Goal: Navigation & Orientation: Find specific page/section

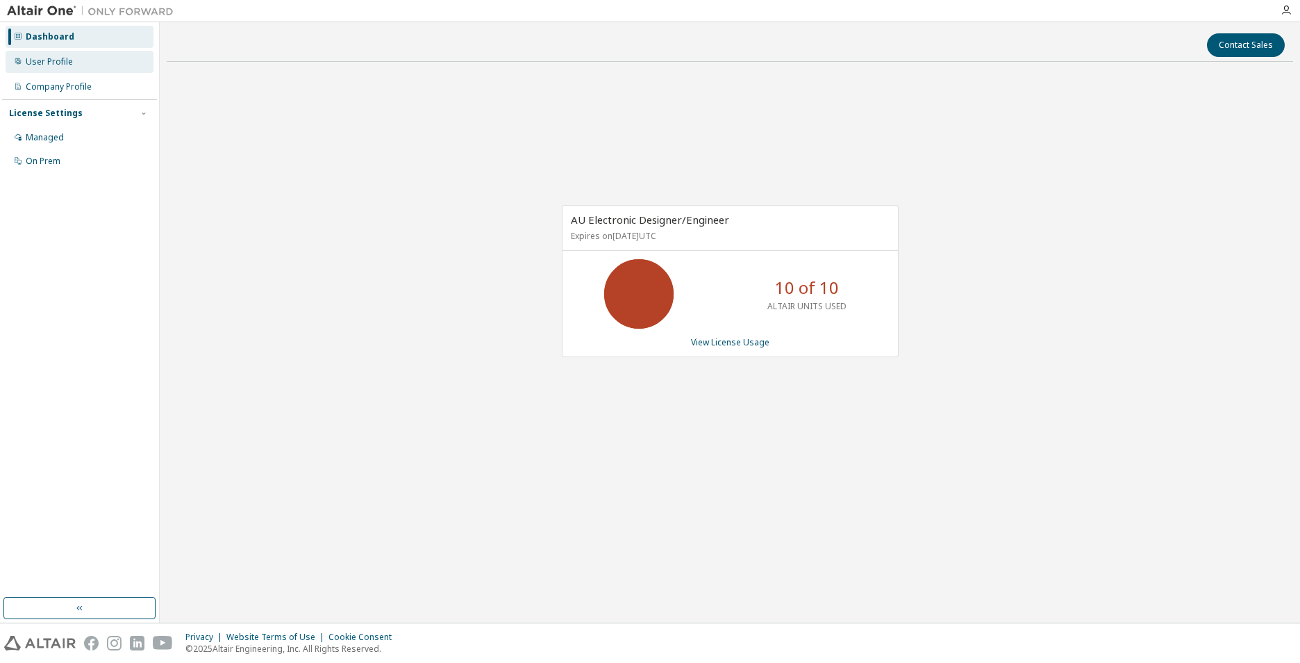
click at [69, 67] on div "User Profile" at bounding box center [80, 62] width 148 height 22
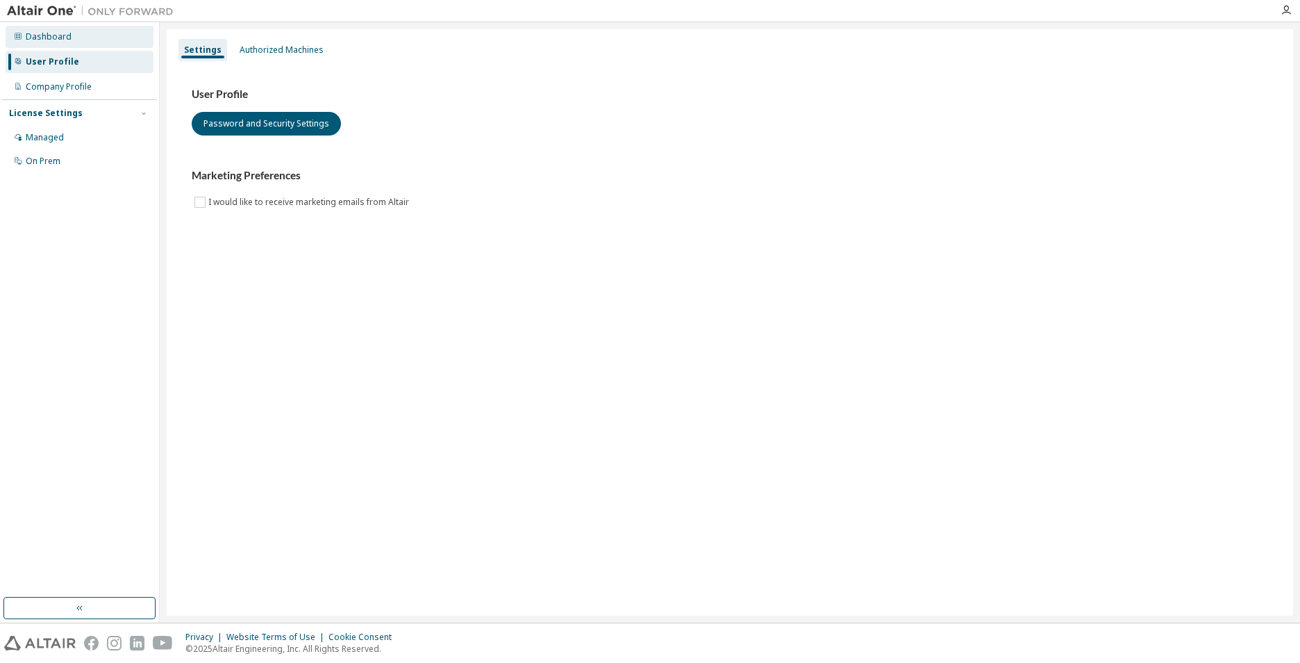
click at [73, 44] on div "Dashboard" at bounding box center [80, 37] width 148 height 22
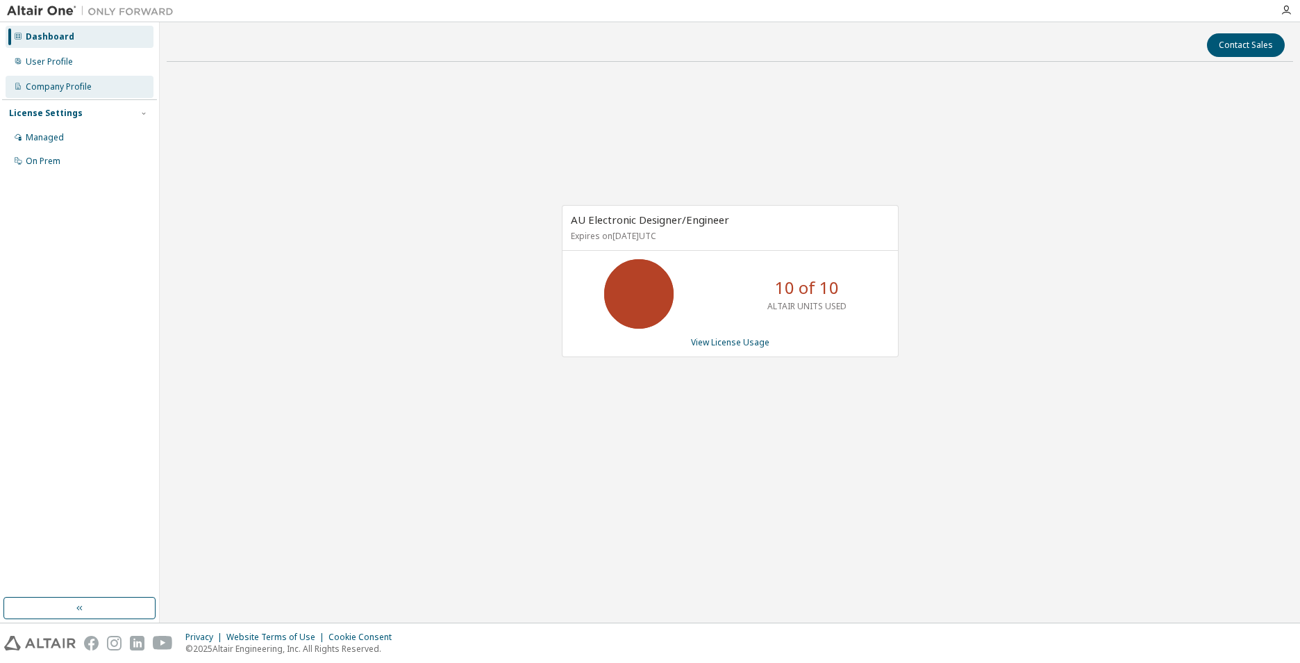
click at [85, 90] on div "Company Profile" at bounding box center [59, 86] width 66 height 11
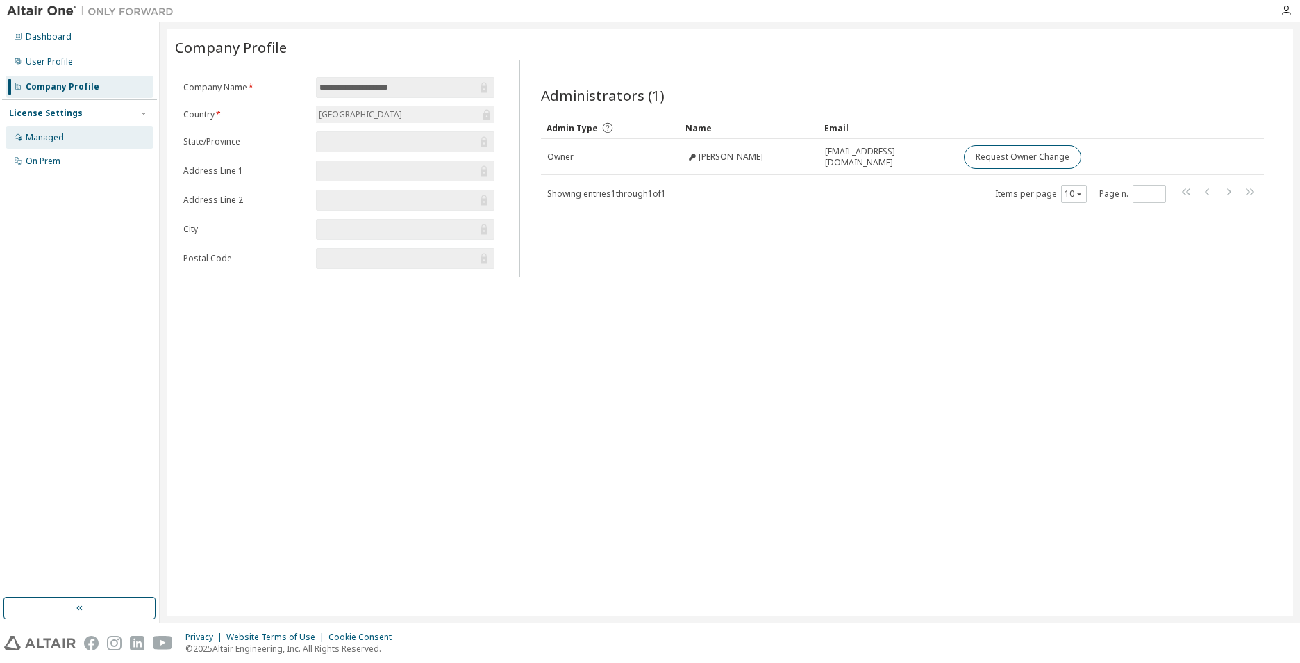
click at [50, 143] on div "Managed" at bounding box center [80, 137] width 148 height 22
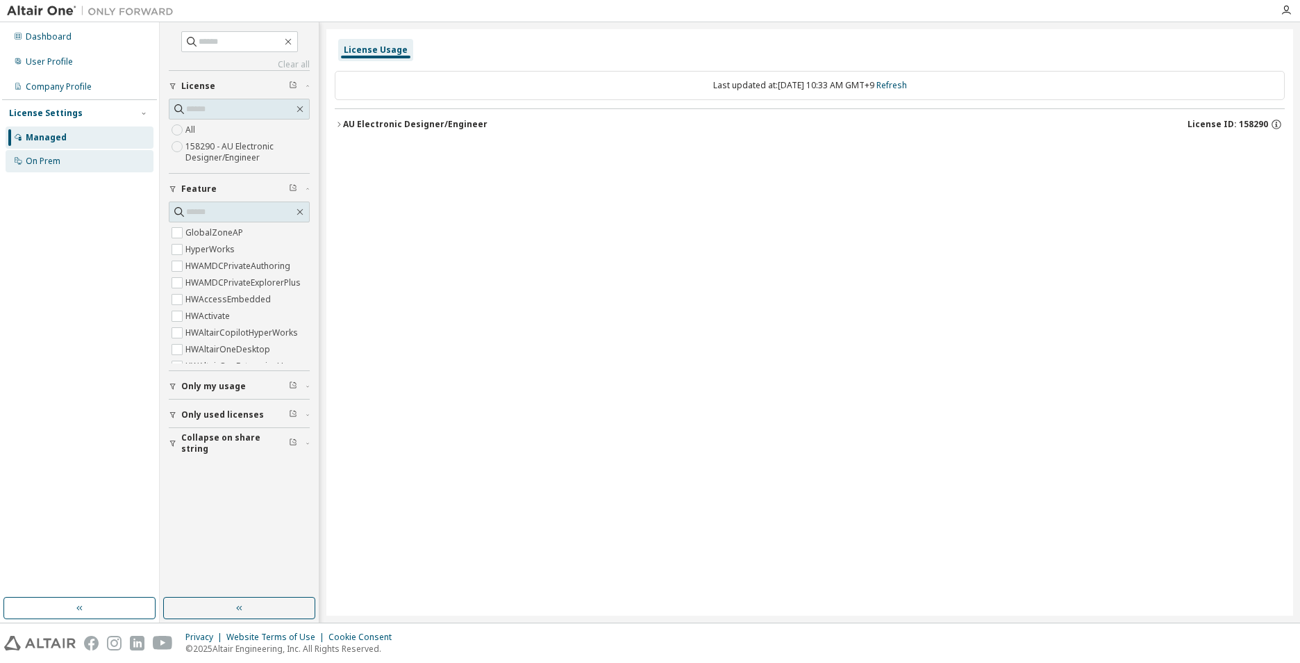
click at [57, 160] on div "On Prem" at bounding box center [43, 161] width 35 height 11
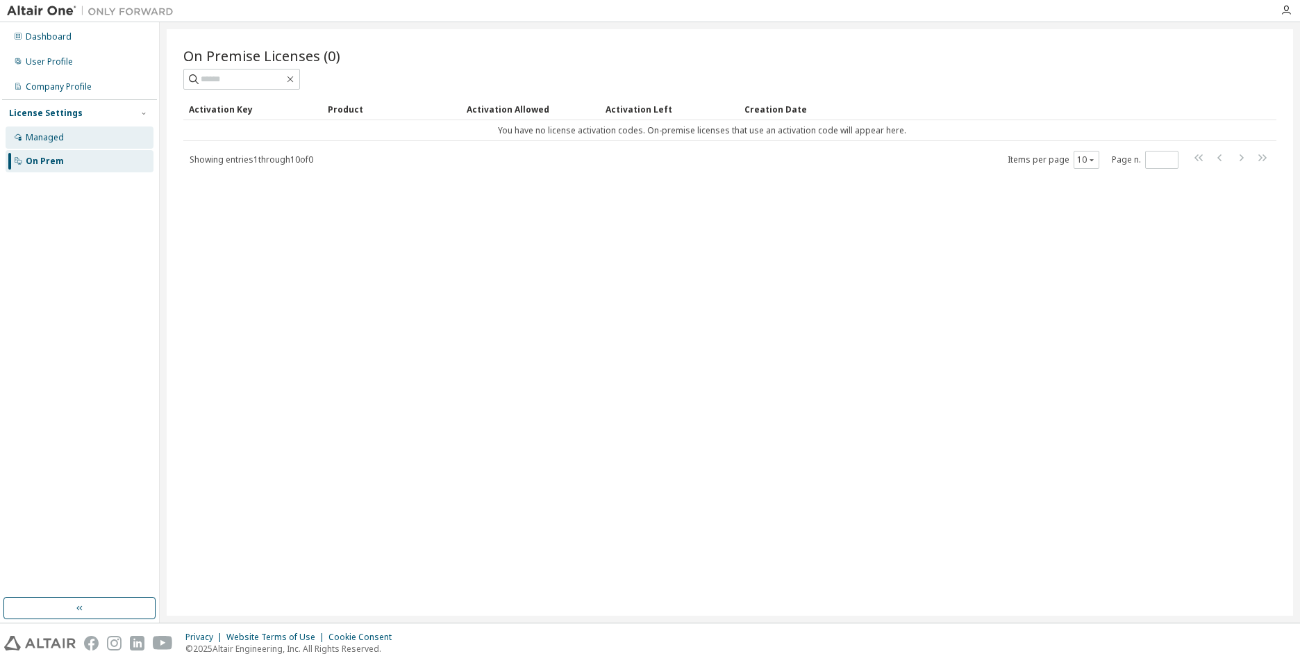
click at [53, 133] on div "Managed" at bounding box center [45, 137] width 38 height 11
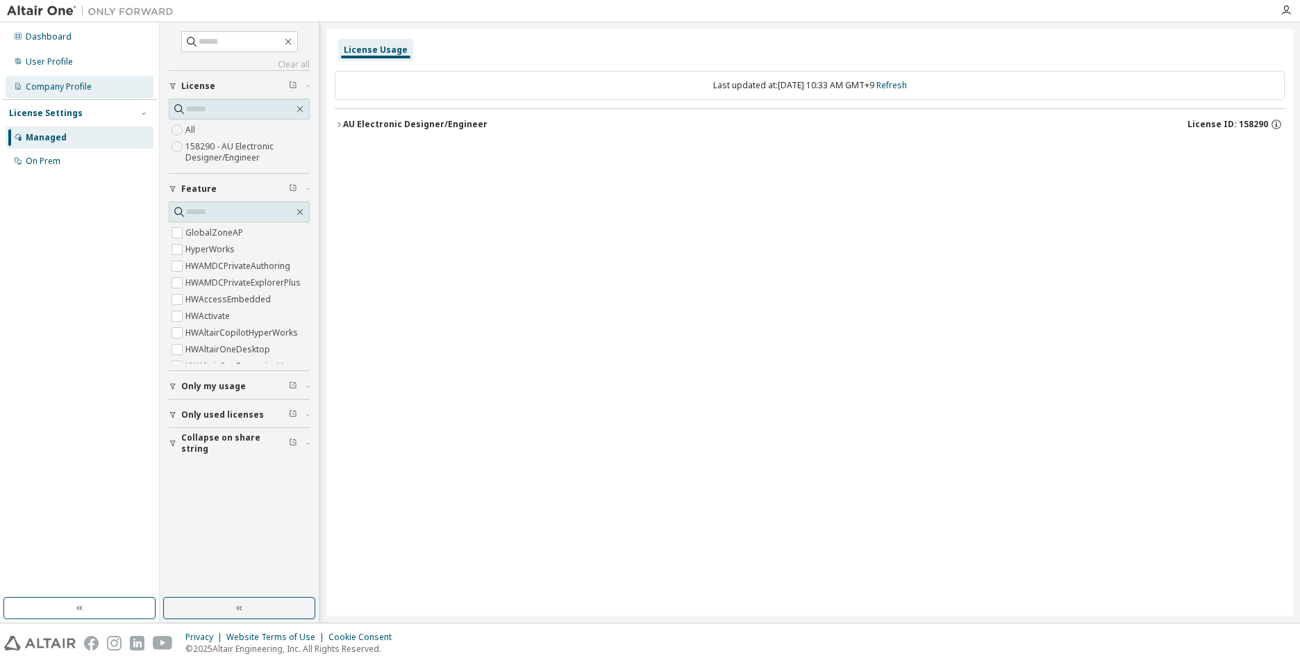
click at [62, 92] on div "Company Profile" at bounding box center [80, 87] width 148 height 22
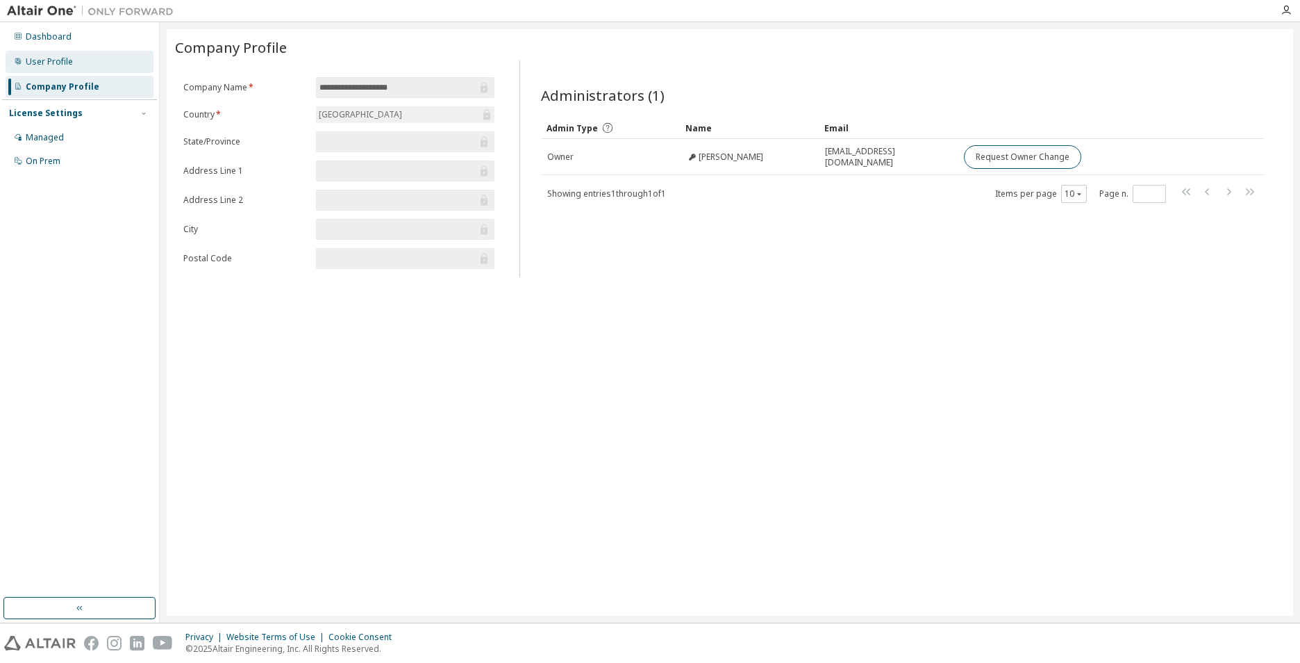
click at [75, 67] on div "User Profile" at bounding box center [80, 62] width 148 height 22
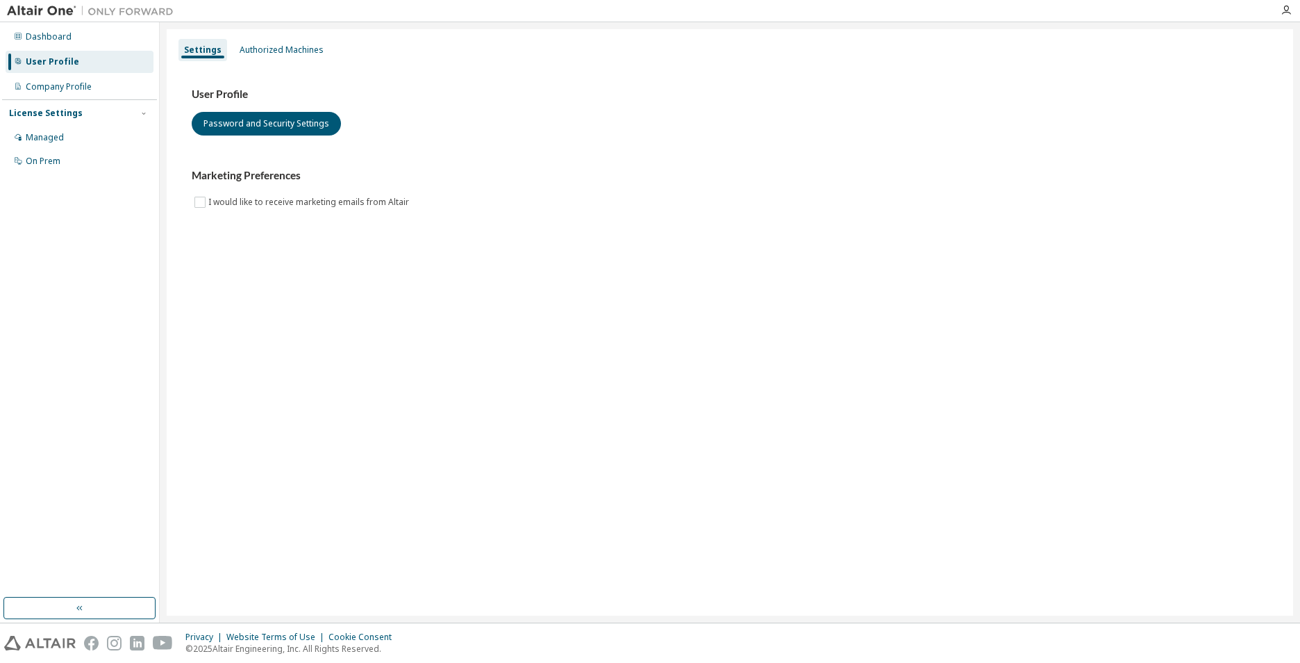
click at [82, 48] on div "Dashboard User Profile Company Profile License Settings Managed On Prem" at bounding box center [79, 98] width 155 height 149
click at [83, 41] on div "Dashboard" at bounding box center [80, 37] width 148 height 22
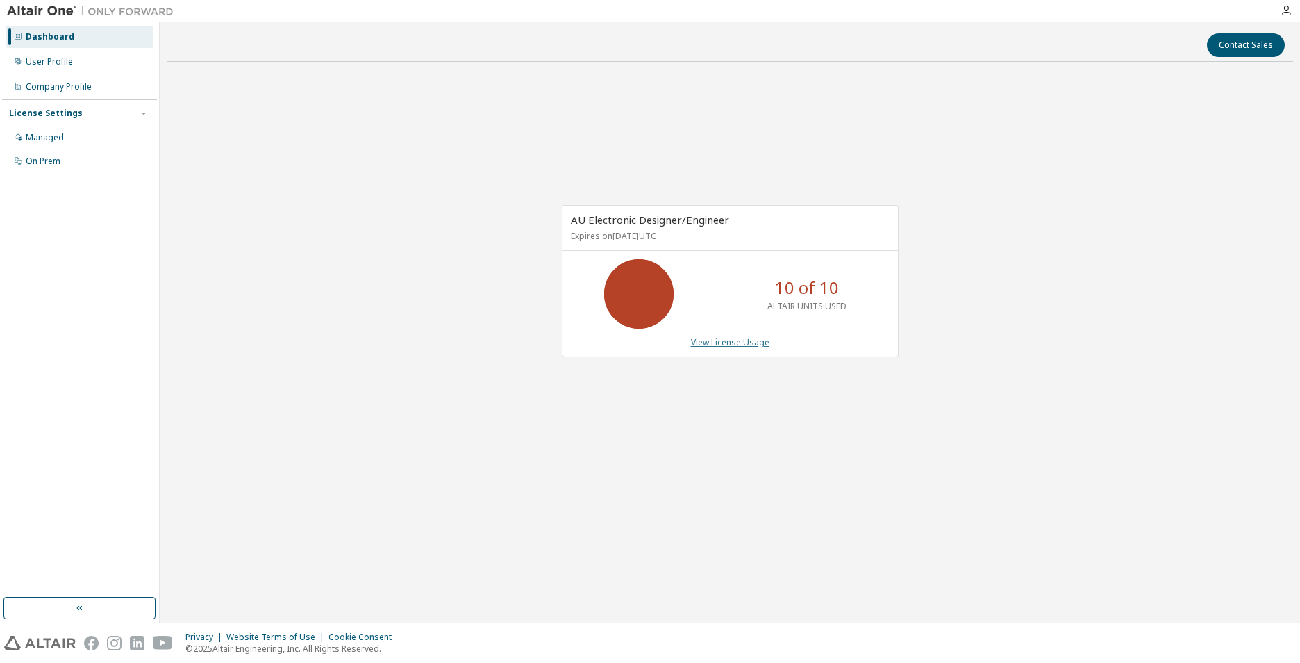
click at [739, 345] on link "View License Usage" at bounding box center [730, 342] width 78 height 12
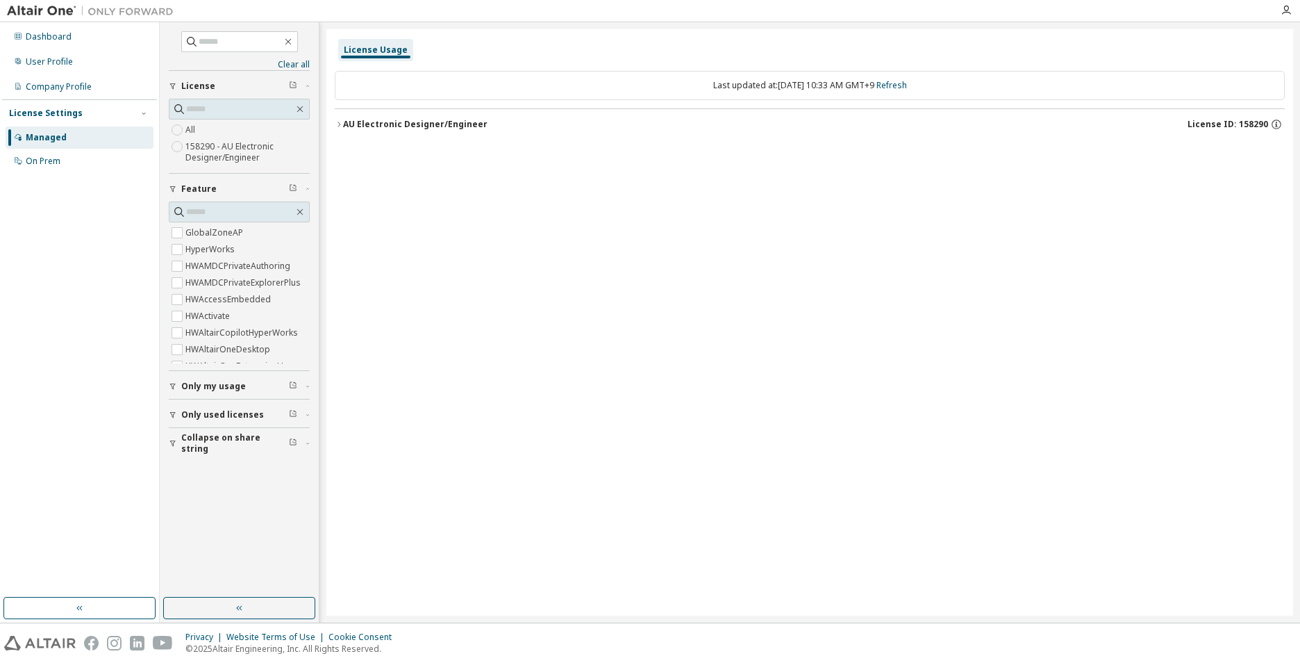
click at [343, 126] on div "AU Electronic Designer/Engineer" at bounding box center [415, 124] width 144 height 11
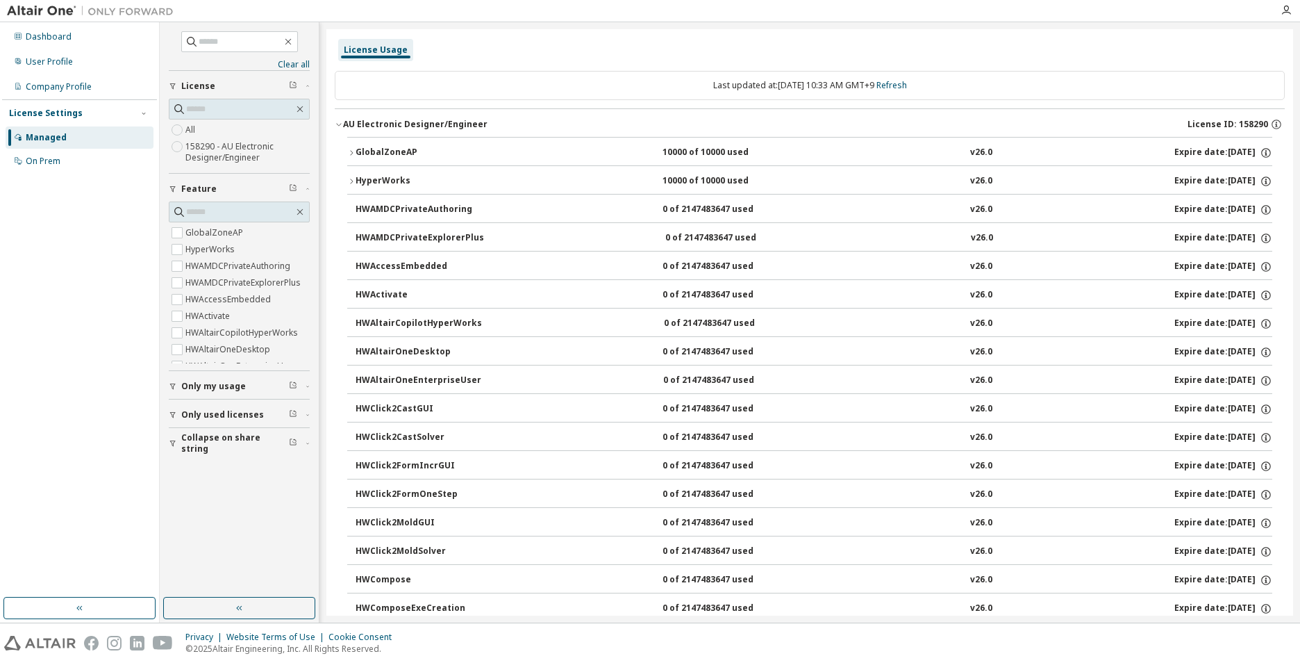
click at [345, 125] on div "AU Electronic Designer/Engineer" at bounding box center [415, 124] width 144 height 11
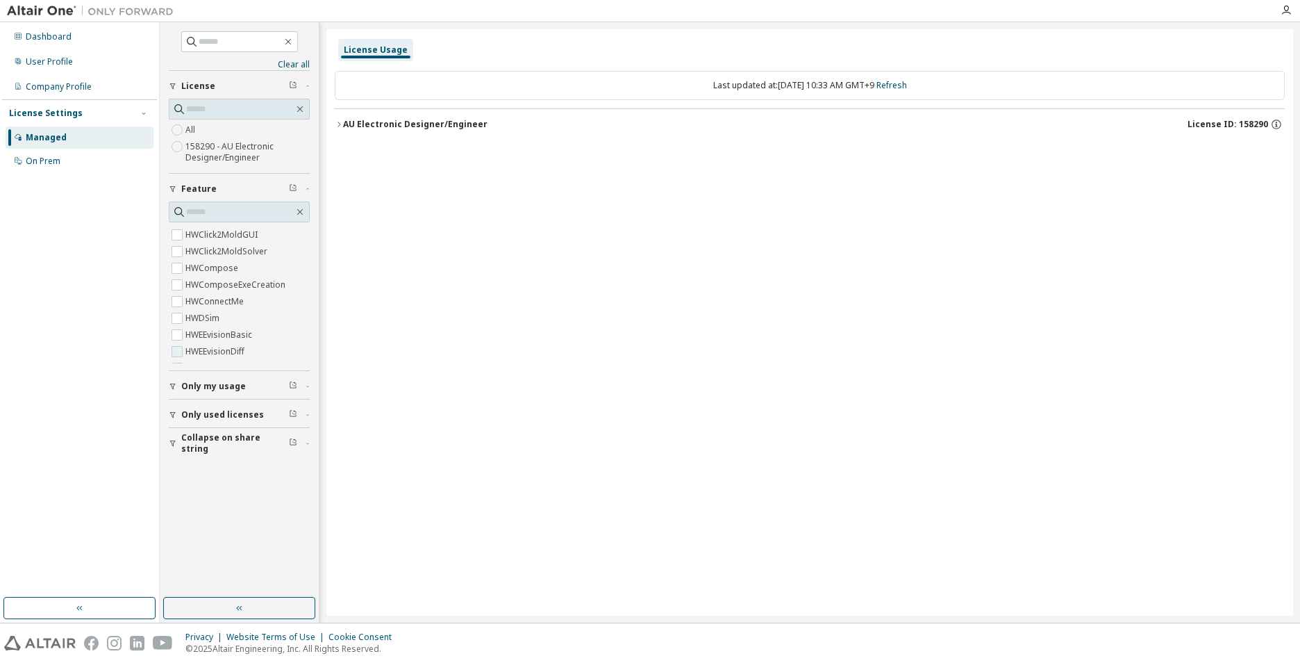
scroll to position [278, 0]
click at [83, 158] on div "On Prem" at bounding box center [80, 161] width 148 height 22
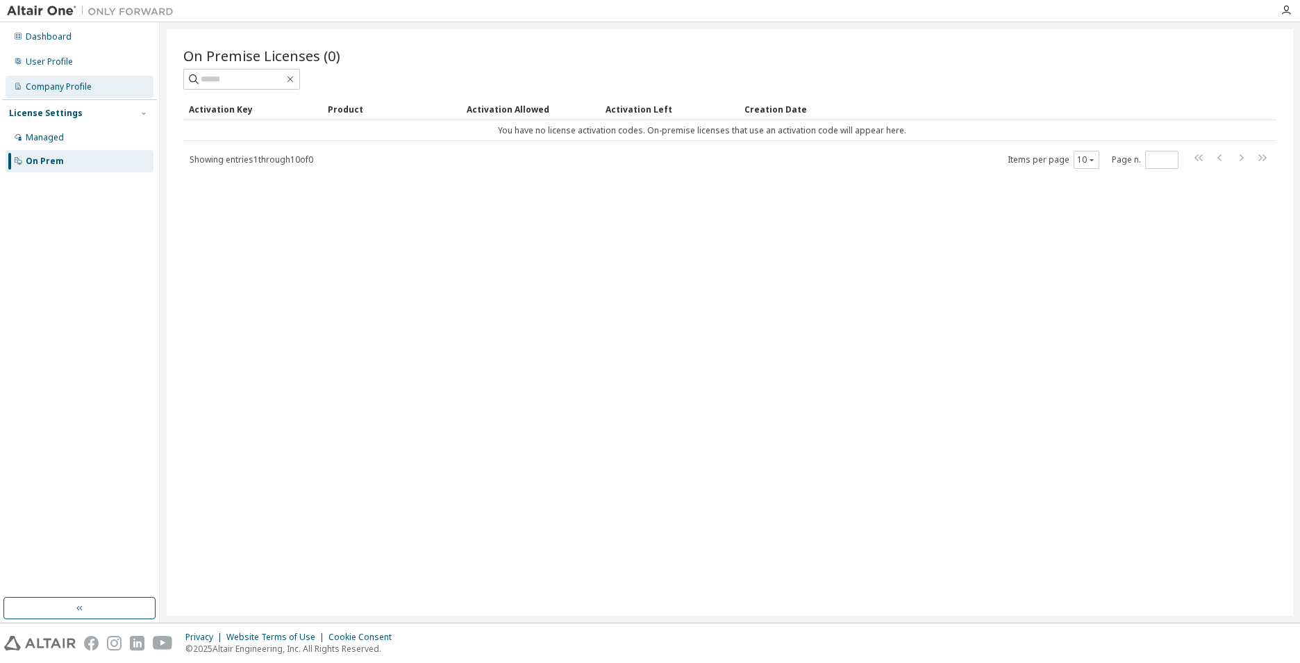
click at [103, 81] on div "Company Profile" at bounding box center [80, 87] width 148 height 22
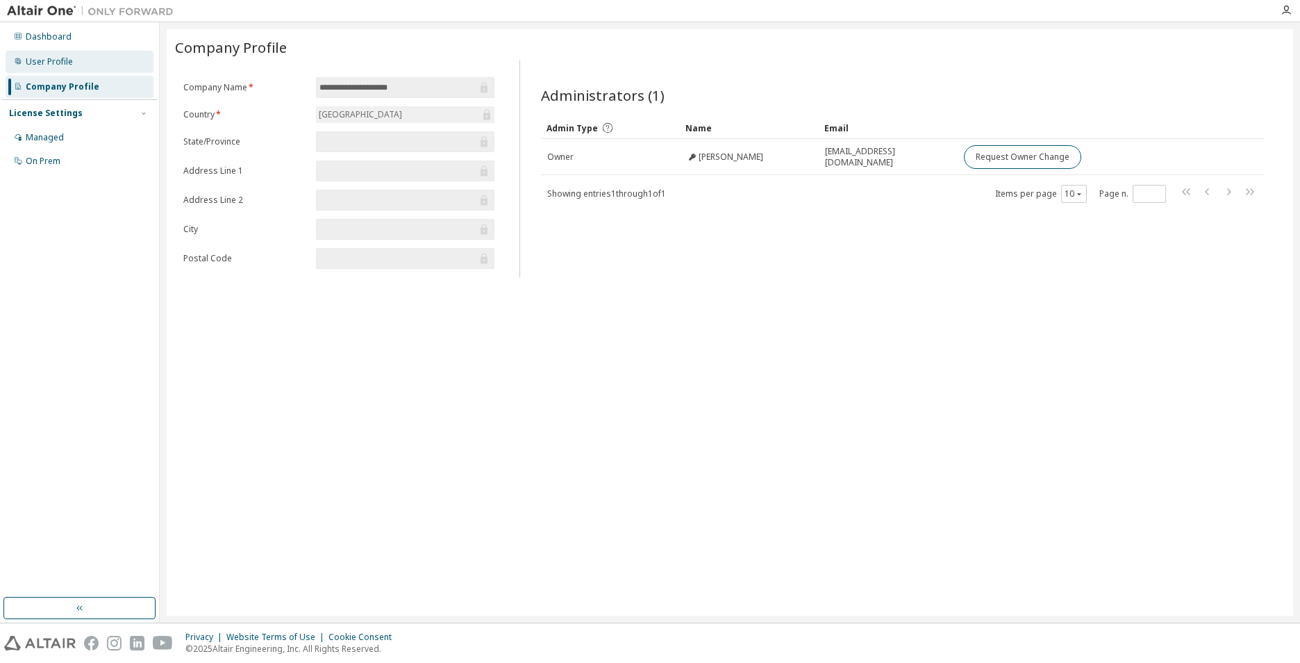
click at [92, 69] on div "User Profile" at bounding box center [80, 62] width 148 height 22
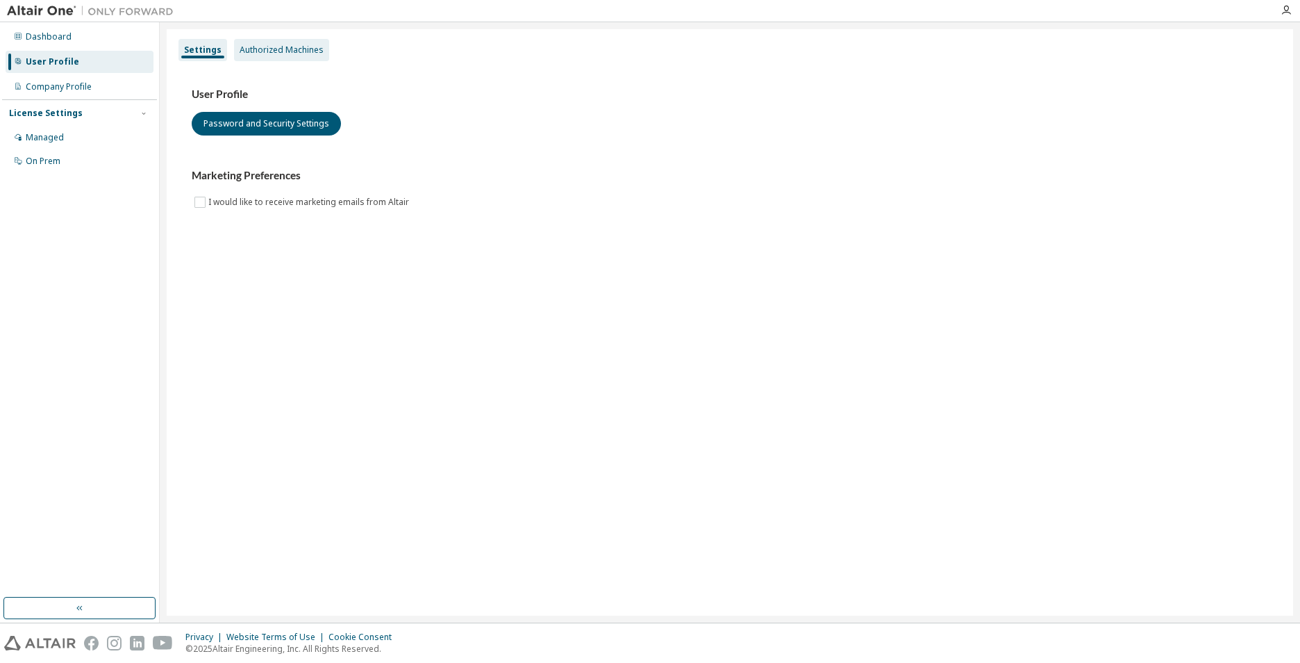
click at [301, 47] on div "Authorized Machines" at bounding box center [282, 49] width 84 height 11
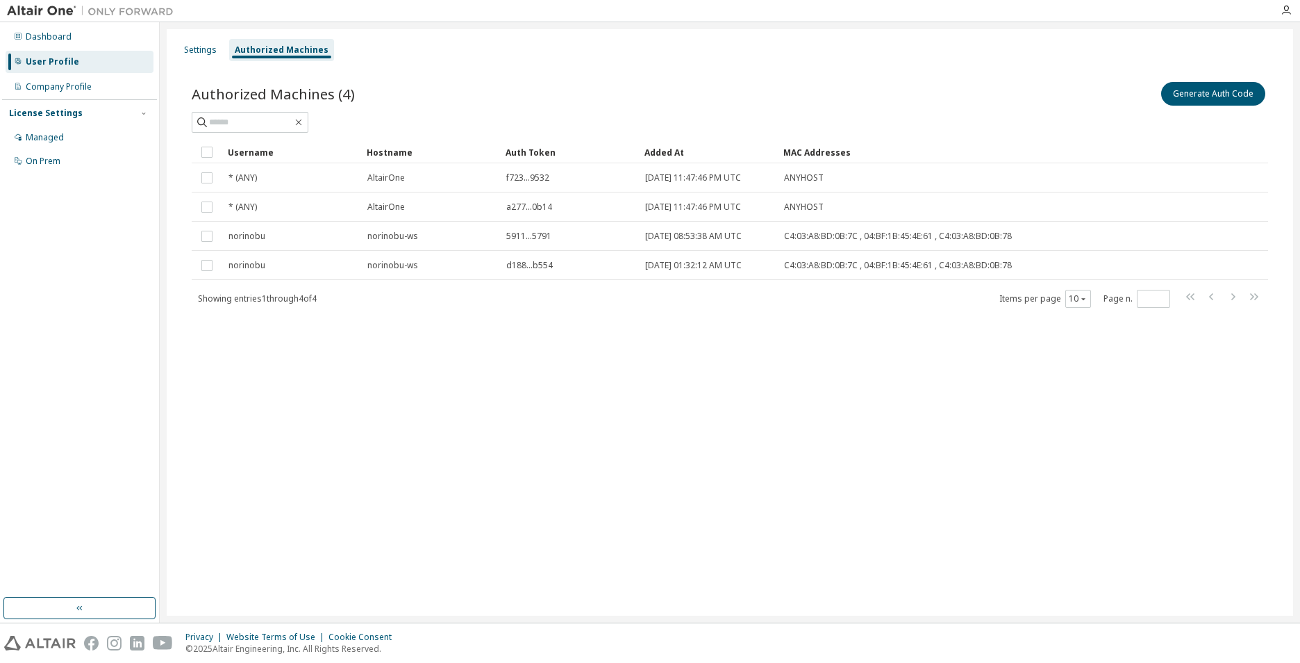
click at [95, 49] on div "Dashboard User Profile Company Profile License Settings Managed On Prem" at bounding box center [79, 98] width 155 height 149
click at [141, 62] on div "User Profile" at bounding box center [80, 62] width 148 height 22
click at [119, 45] on div "Dashboard" at bounding box center [80, 37] width 148 height 22
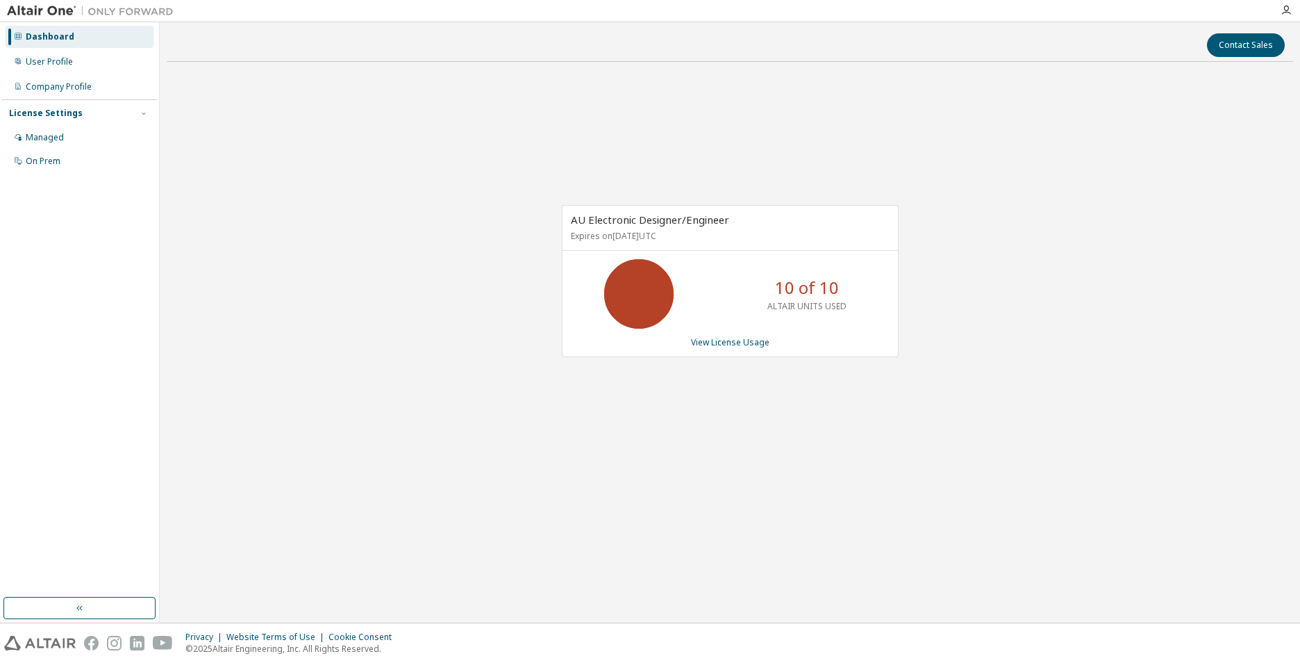
drag, startPoint x: 727, startPoint y: 232, endPoint x: 745, endPoint y: 230, distance: 18.9
click at [745, 230] on p "Expires on September 30, 2026 UTC" at bounding box center [728, 236] width 315 height 12
click at [356, 265] on div "AU Electronic Designer/Engineer Expires on September 30, 2026 UTC 10 of 10 ALTA…" at bounding box center [730, 288] width 1127 height 431
click at [1284, 10] on icon "button" at bounding box center [1286, 10] width 11 height 11
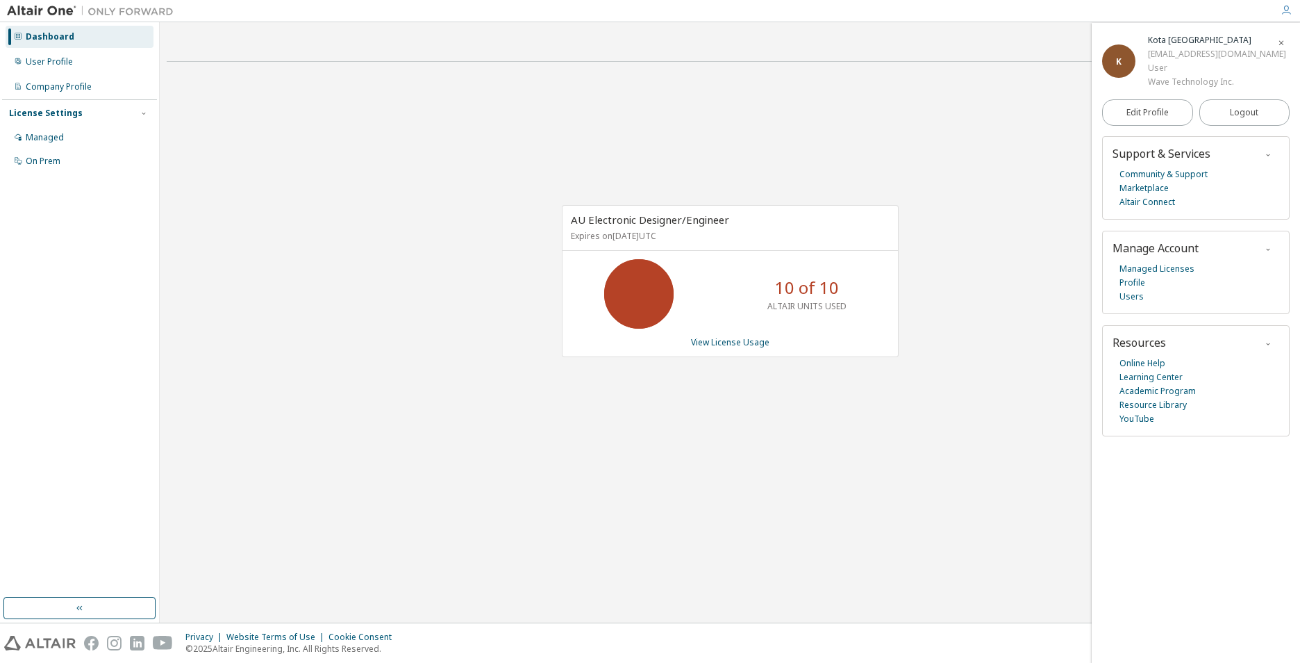
click at [991, 255] on div "AU Electronic Designer/Engineer Expires on September 30, 2026 UTC 10 of 10 ALTA…" at bounding box center [730, 288] width 1127 height 431
click at [41, 90] on div "Company Profile" at bounding box center [59, 86] width 66 height 11
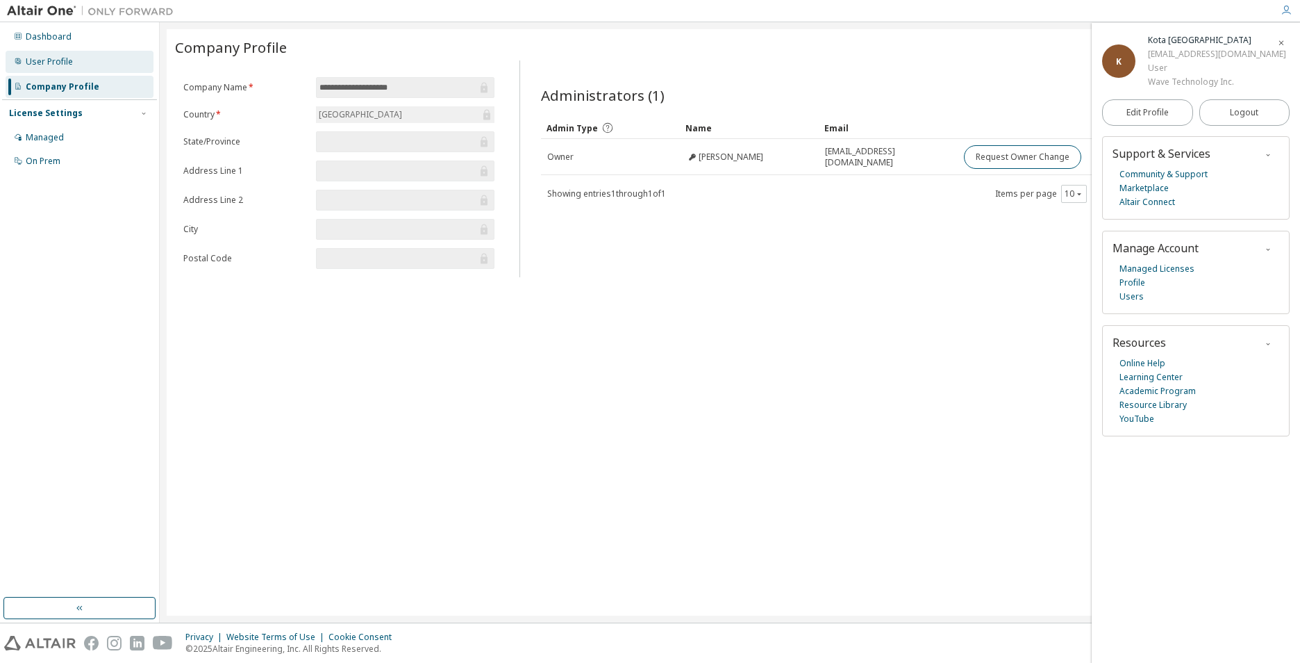
click at [93, 67] on div "User Profile" at bounding box center [80, 62] width 148 height 22
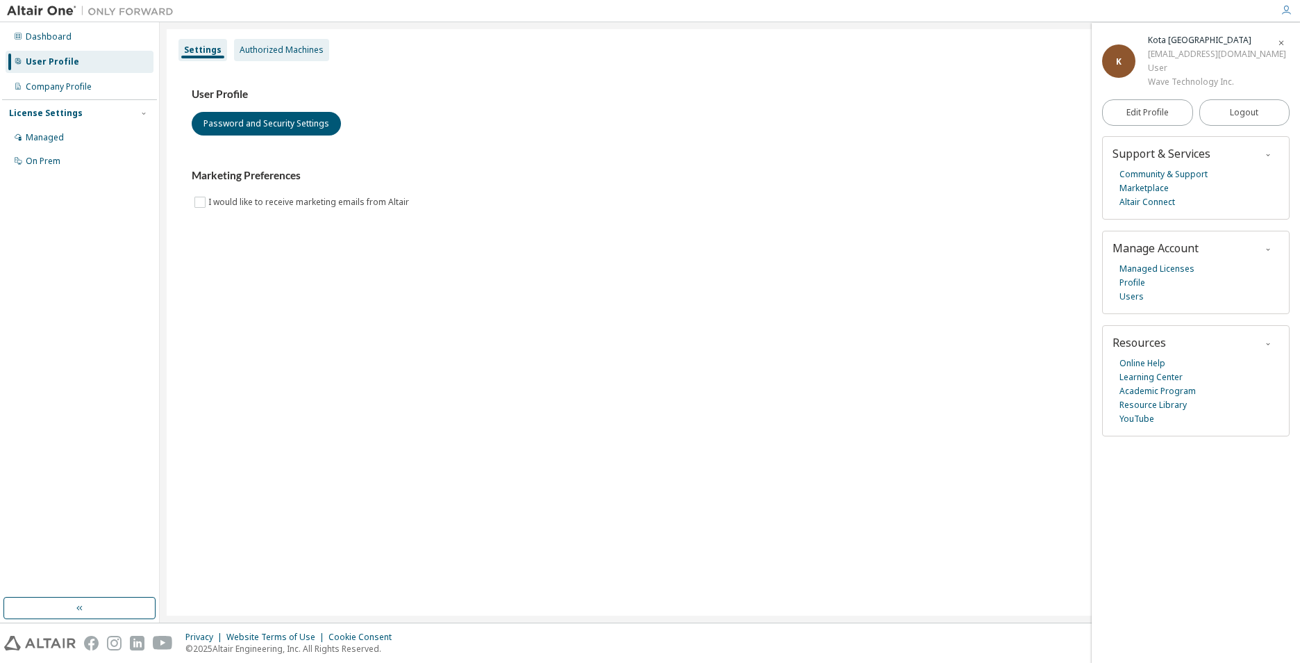
click at [298, 55] on div "Authorized Machines" at bounding box center [281, 50] width 95 height 22
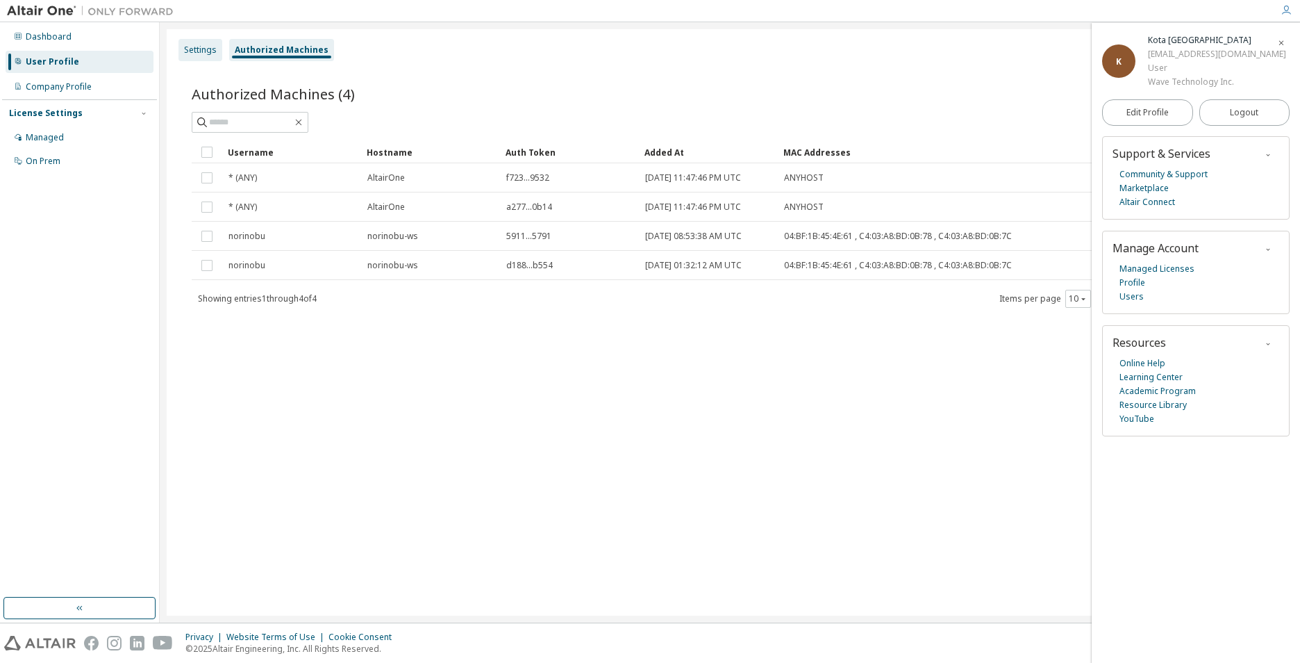
click at [206, 49] on div "Settings" at bounding box center [200, 49] width 33 height 11
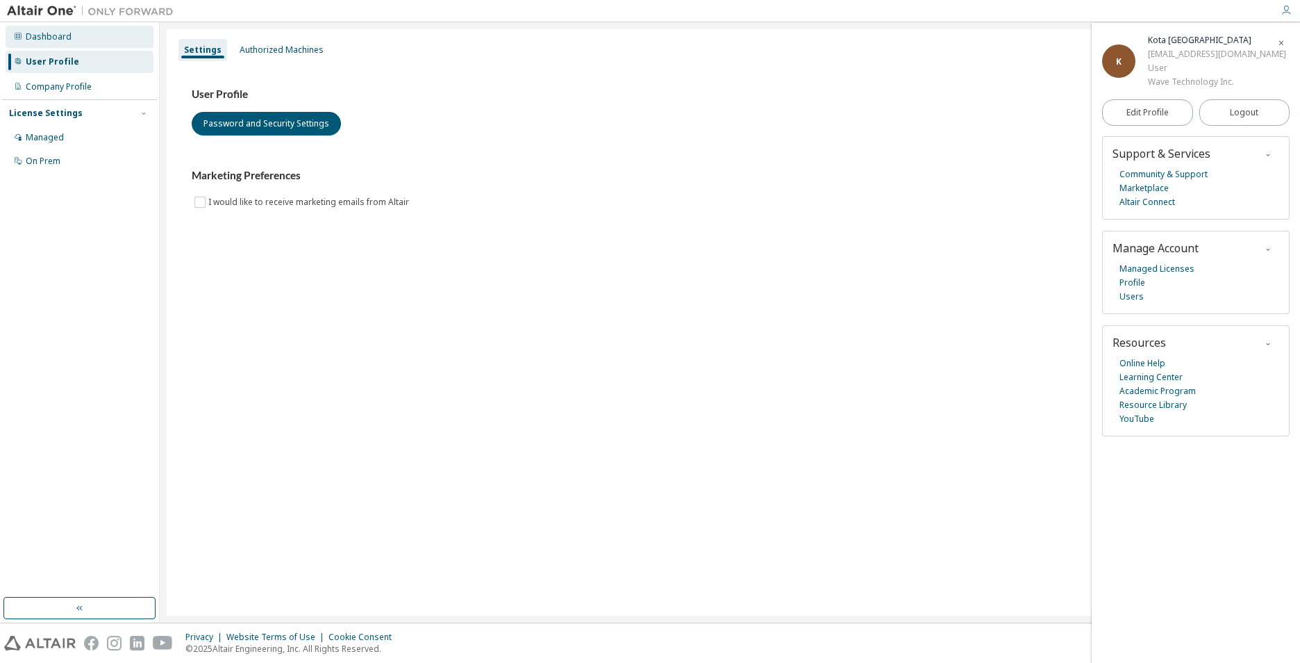
click at [57, 40] on div "Dashboard" at bounding box center [49, 36] width 46 height 11
